Goal: Find specific page/section: Find specific page/section

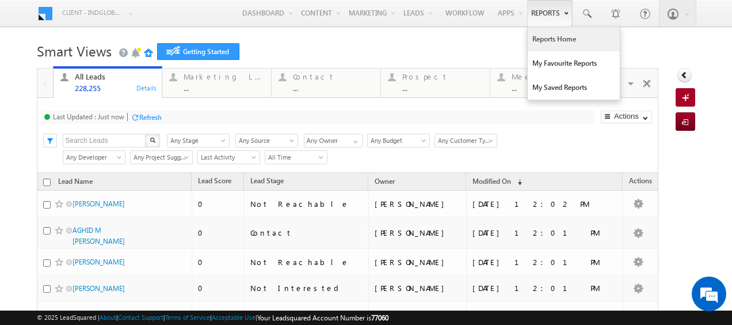
click at [552, 40] on link "Reports Home" at bounding box center [574, 39] width 92 height 24
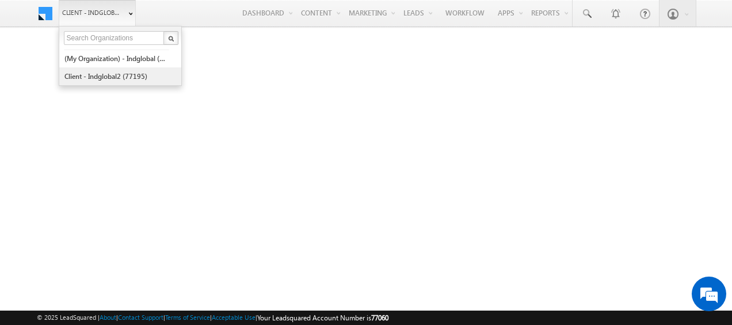
click at [115, 74] on link "Client - indglobal2 (77195)" at bounding box center [116, 76] width 105 height 18
